Goal: Task Accomplishment & Management: Complete application form

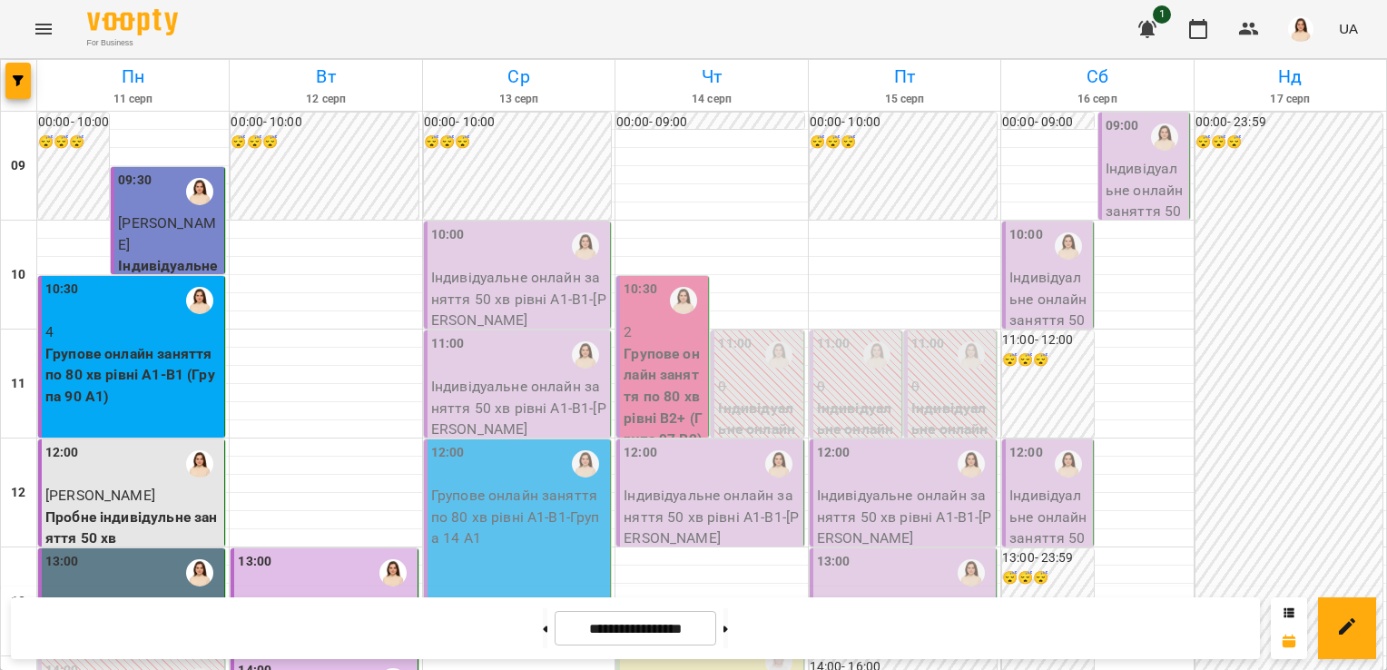
scroll to position [1048, 0]
click at [728, 625] on icon at bounding box center [725, 628] width 5 height 7
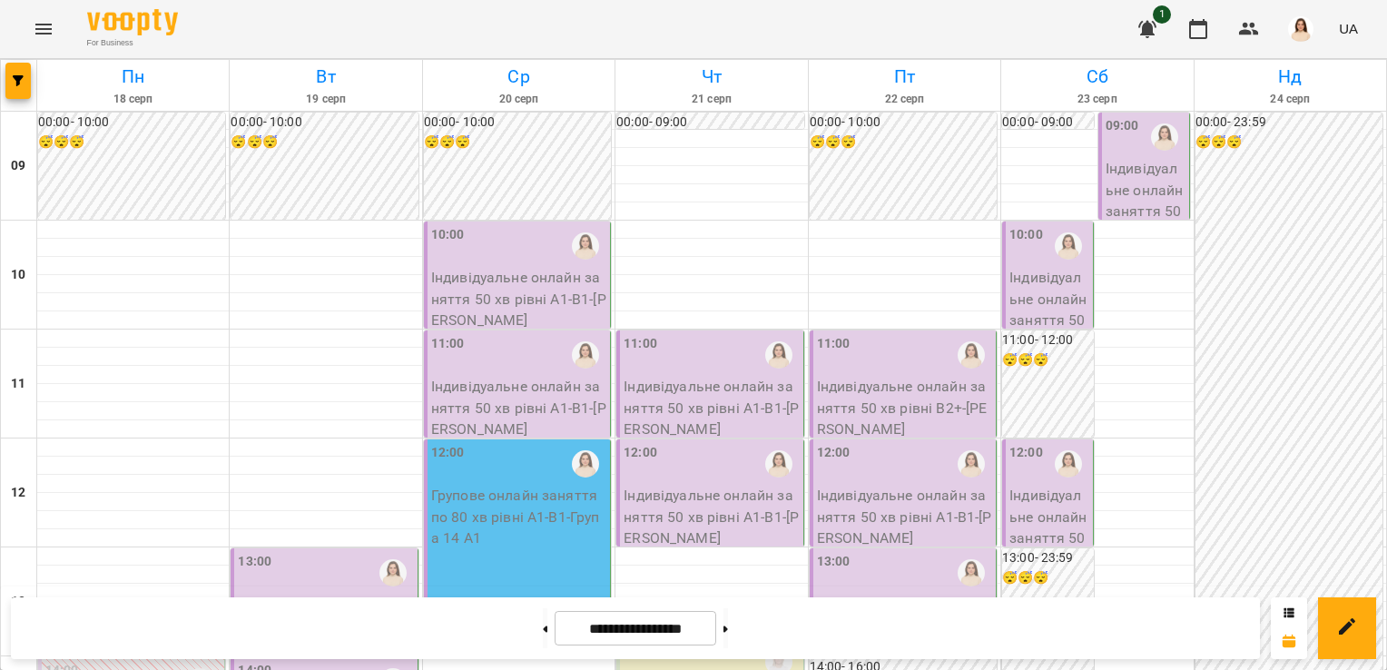
scroll to position [1048, 0]
click at [728, 629] on icon at bounding box center [725, 628] width 5 height 7
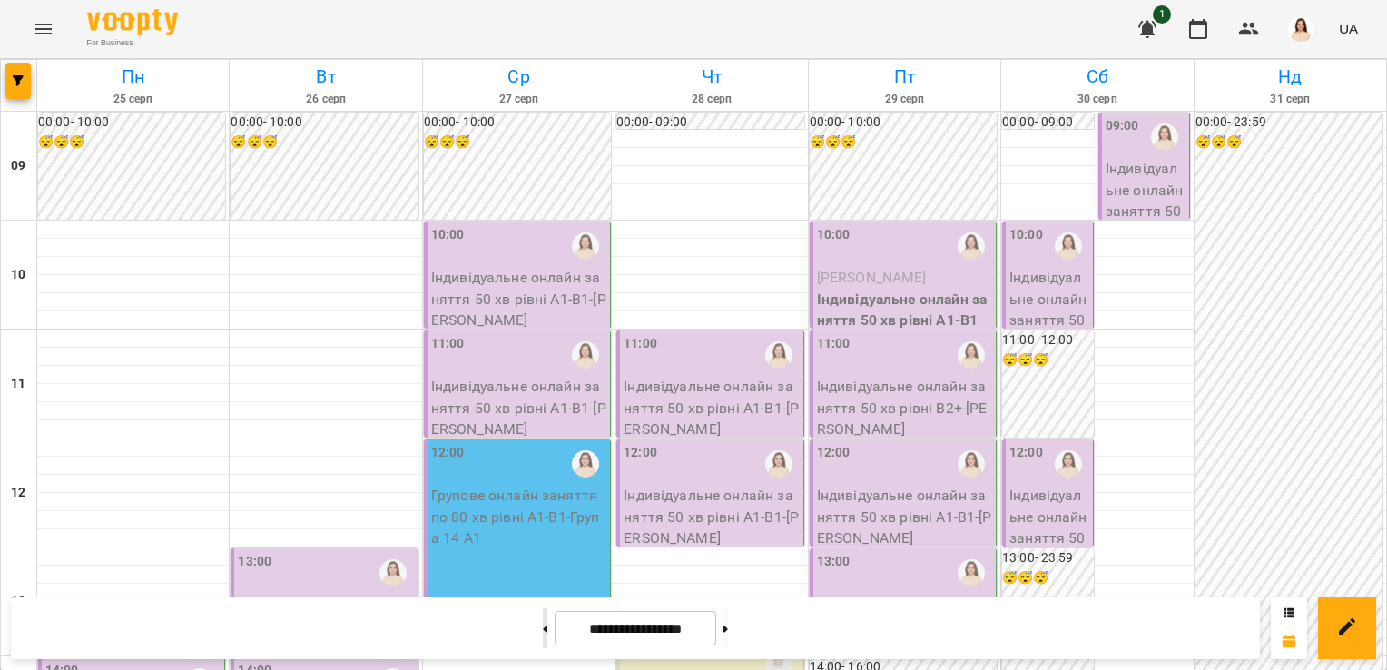
click at [543, 633] on button at bounding box center [545, 628] width 5 height 40
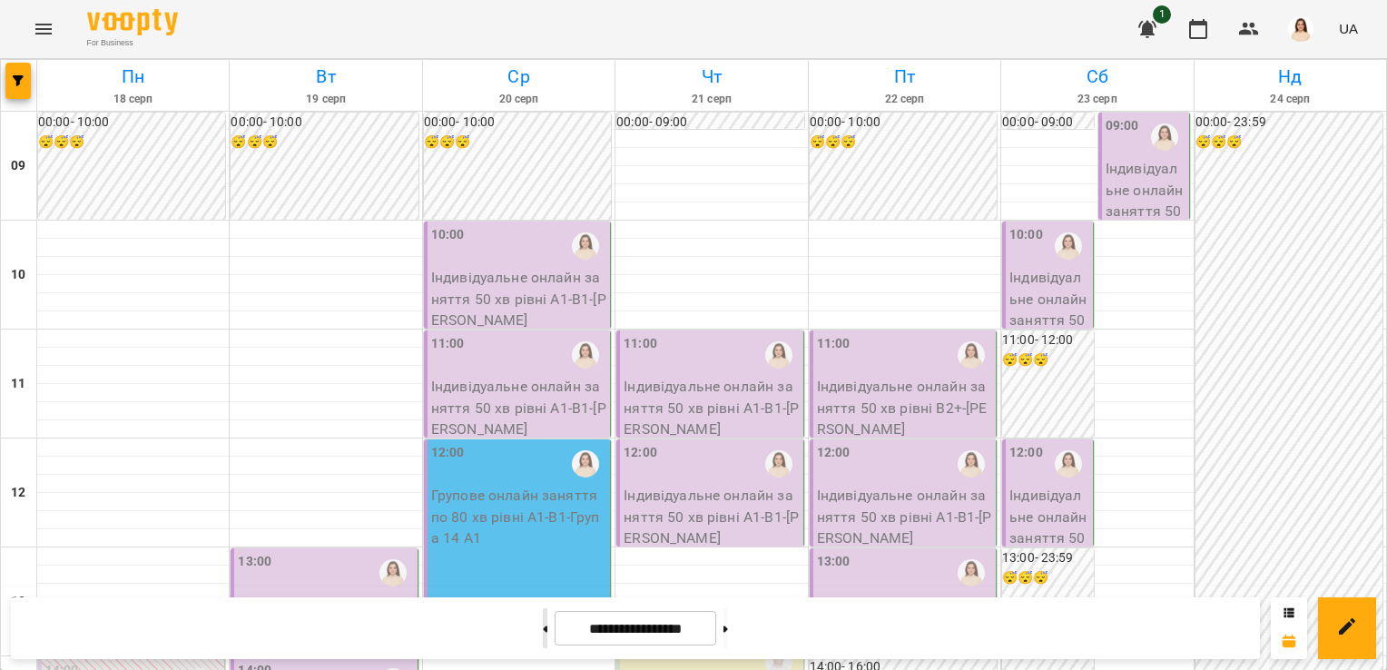
click at [543, 633] on button at bounding box center [545, 628] width 5 height 40
type input "**********"
